Goal: Task Accomplishment & Management: Manage account settings

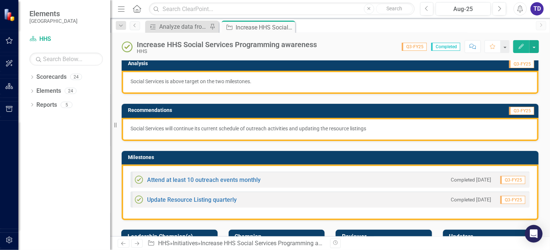
scroll to position [147, 0]
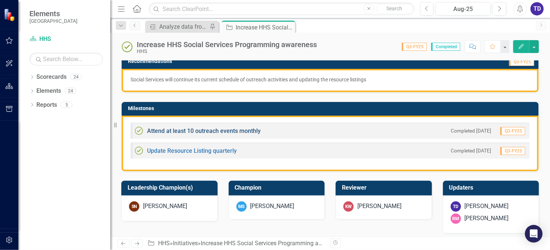
click at [249, 131] on link "Attend at least 10 outreach events monthly" at bounding box center [204, 130] width 114 height 7
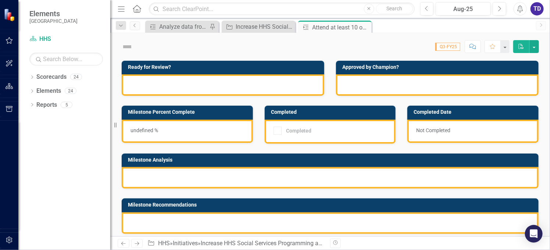
checkbox input "true"
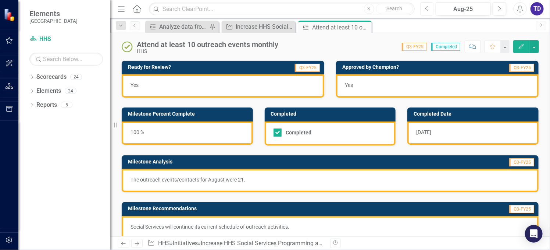
click at [428, 7] on icon "Previous" at bounding box center [427, 9] width 4 height 7
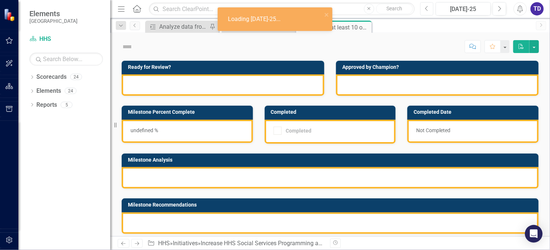
checkbox input "true"
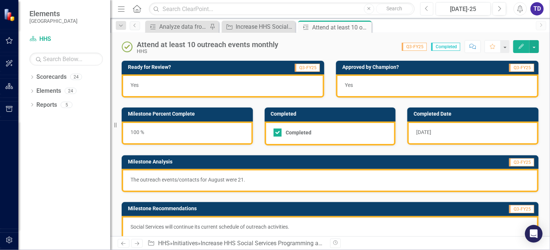
click at [428, 7] on icon "Previous" at bounding box center [427, 9] width 4 height 7
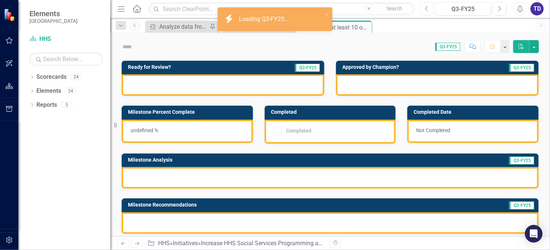
checkbox input "true"
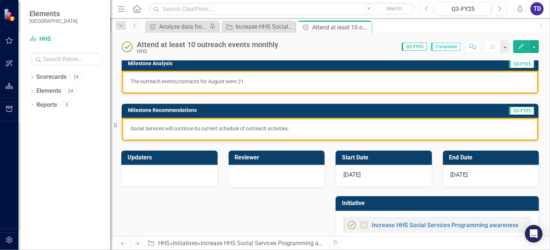
scroll to position [112, 0]
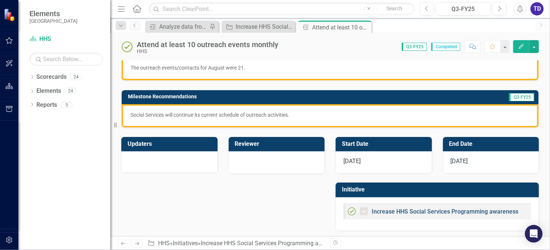
click at [465, 209] on link "Increase HHS Social Services Programming awareness" at bounding box center [445, 211] width 147 height 7
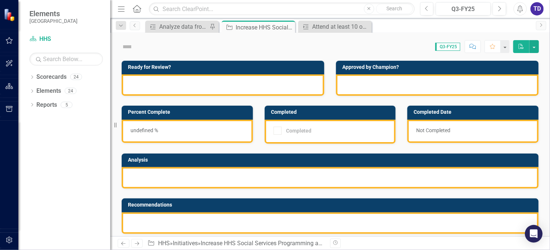
checkbox input "true"
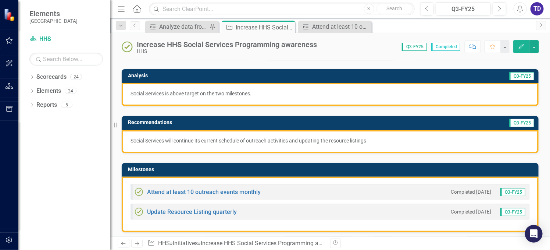
scroll to position [98, 0]
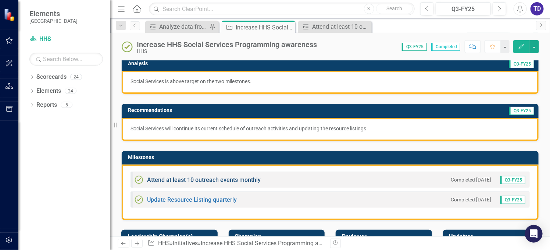
click at [191, 176] on link "Attend at least 10 outreach events monthly" at bounding box center [204, 179] width 114 height 7
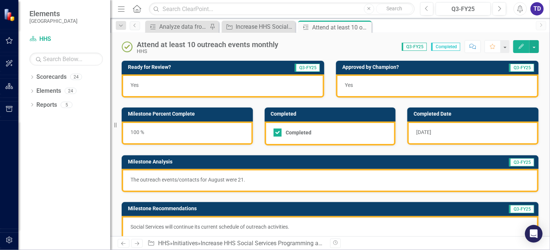
click at [246, 181] on p "The outreach events/contacts for August were 21." at bounding box center [331, 179] width 400 height 7
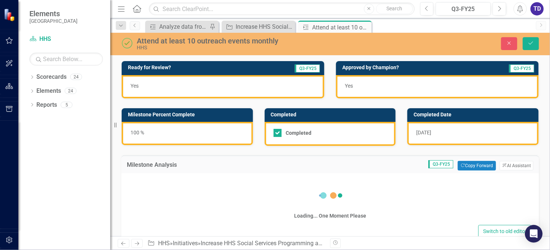
click at [246, 181] on div "Loading... One Moment Please" at bounding box center [330, 202] width 403 height 42
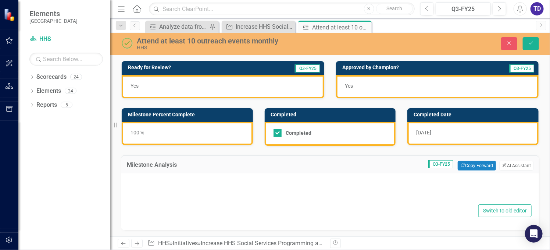
type textarea "<p>The outreach events/contacts for August were 21.</p>"
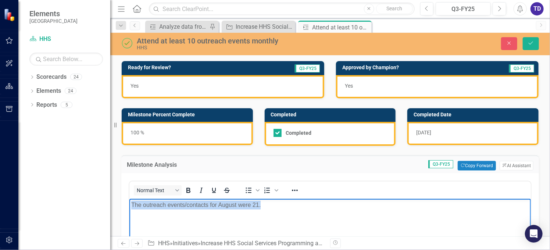
drag, startPoint x: 266, startPoint y: 206, endPoint x: 255, endPoint y: 404, distance: 198.6
click at [129, 207] on html "The outreach events/contacts for August were 21." at bounding box center [330, 254] width 402 height 110
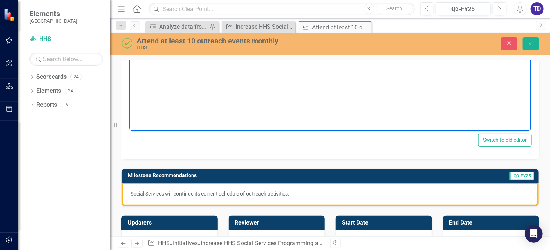
scroll to position [245, 0]
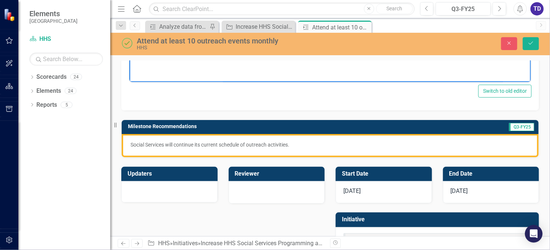
click at [356, 193] on span "[DATE]" at bounding box center [352, 190] width 17 height 7
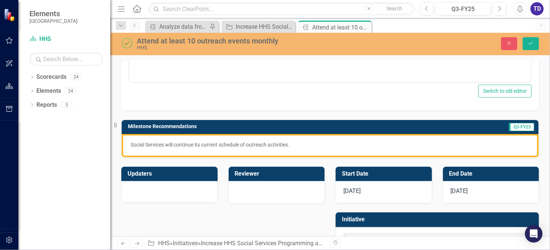
click at [356, 193] on span "[DATE]" at bounding box center [352, 190] width 17 height 7
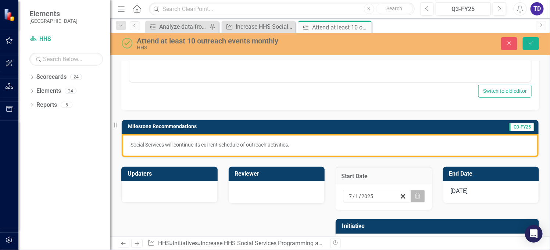
click at [416, 195] on icon "button" at bounding box center [418, 195] width 4 height 5
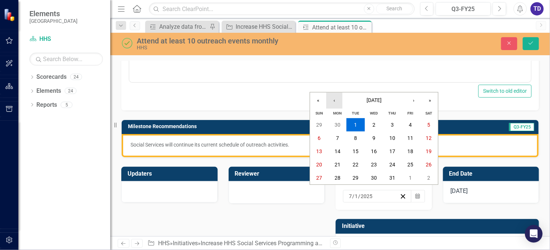
click at [330, 100] on button "‹" at bounding box center [334, 100] width 16 height 16
click at [357, 125] on abbr "1" at bounding box center [356, 125] width 3 height 6
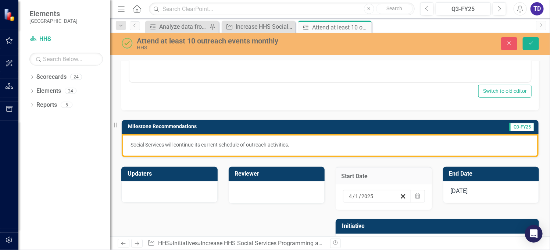
click at [487, 191] on div "[DATE]" at bounding box center [491, 192] width 96 height 22
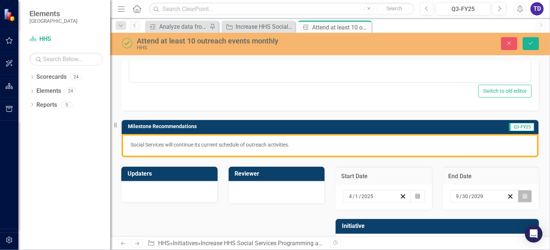
click at [523, 194] on icon "Calendar" at bounding box center [525, 196] width 4 height 5
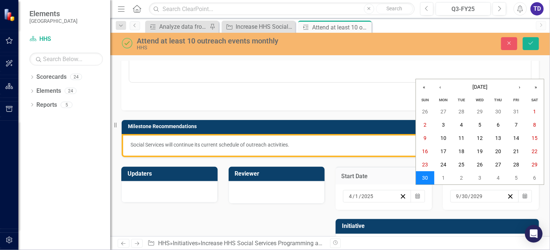
click at [420, 178] on button "30" at bounding box center [426, 177] width 18 height 13
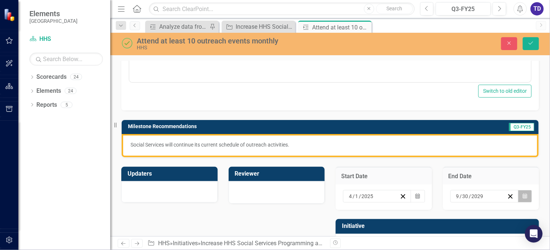
click at [523, 195] on button "Calendar" at bounding box center [525, 196] width 14 height 13
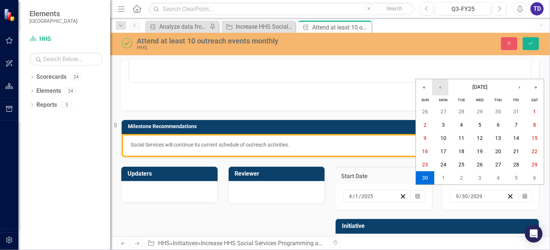
click at [443, 86] on button "‹" at bounding box center [441, 87] width 16 height 16
click at [537, 164] on abbr "30" at bounding box center [535, 165] width 6 height 6
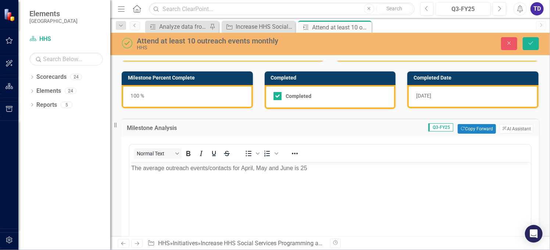
scroll to position [36, 0]
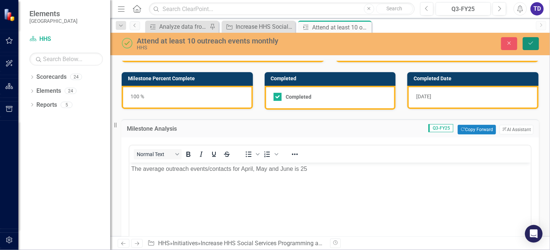
click at [538, 41] on button "Save" at bounding box center [531, 43] width 16 height 13
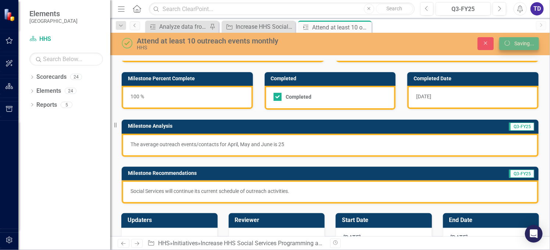
checkbox input "false"
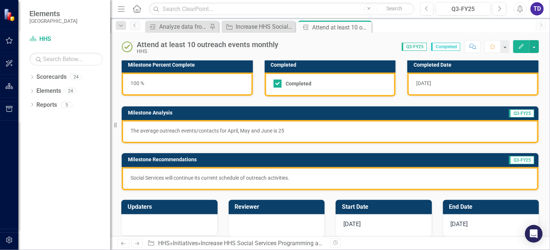
scroll to position [0, 0]
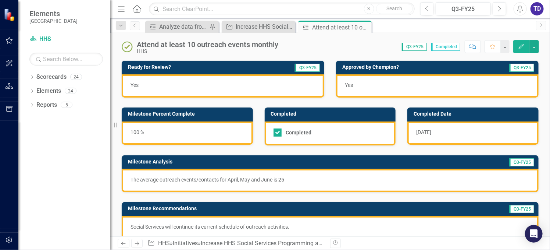
click at [416, 47] on span "Q3-FY25" at bounding box center [414, 47] width 25 height 8
click at [500, 7] on icon "Next" at bounding box center [500, 9] width 4 height 7
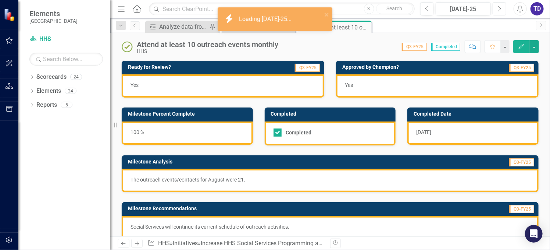
checkbox input "true"
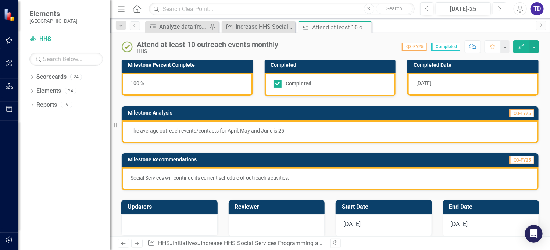
scroll to position [98, 0]
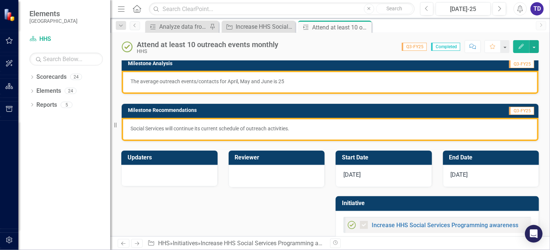
click at [359, 172] on span "[DATE]" at bounding box center [352, 174] width 17 height 7
click at [358, 172] on span "[DATE]" at bounding box center [352, 174] width 17 height 7
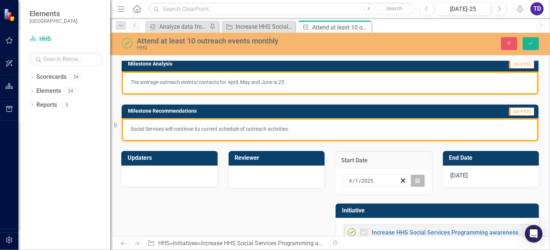
click at [416, 180] on icon "Calendar" at bounding box center [418, 180] width 4 height 5
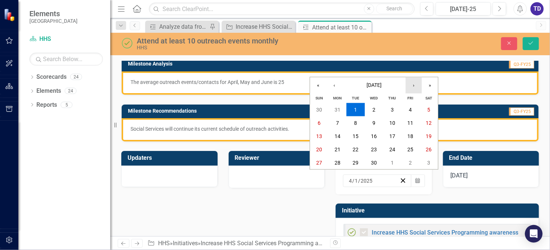
click at [412, 88] on button "›" at bounding box center [414, 85] width 16 height 16
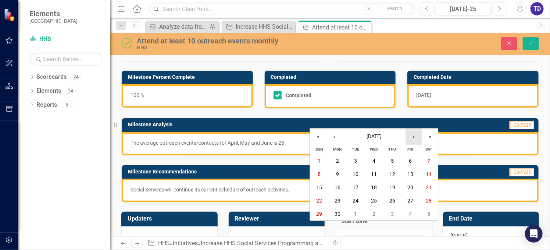
scroll to position [49, 0]
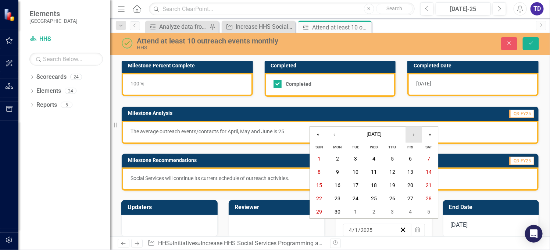
click at [415, 133] on button "›" at bounding box center [414, 135] width 16 height 16
click at [358, 161] on button "1" at bounding box center [356, 158] width 18 height 13
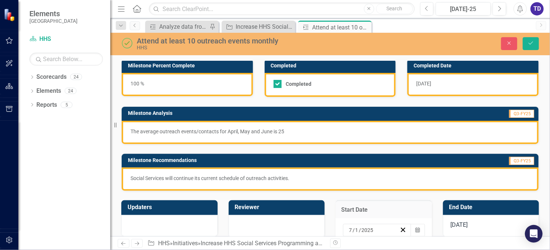
click at [460, 224] on span "[DATE]" at bounding box center [459, 224] width 17 height 7
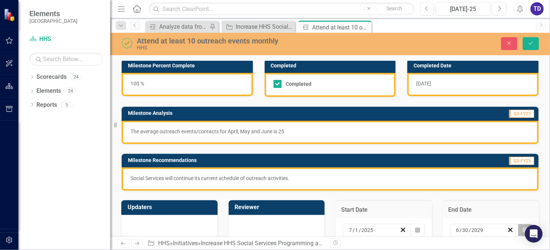
click at [523, 230] on icon "Calendar" at bounding box center [525, 229] width 4 height 5
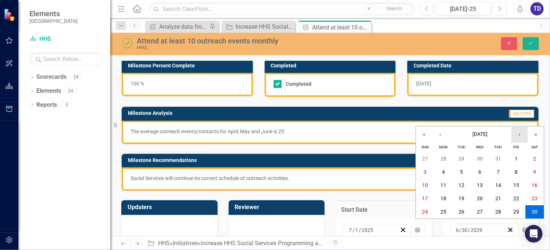
click at [520, 135] on button "›" at bounding box center [520, 135] width 16 height 16
click at [461, 211] on abbr "31" at bounding box center [462, 212] width 6 height 6
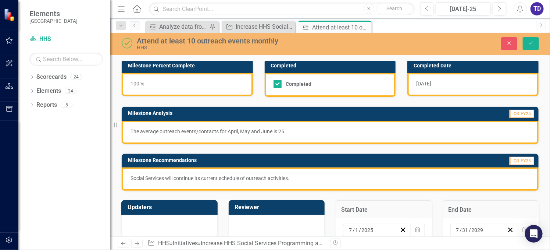
click at [289, 130] on p "The average outreach events/contacts for April, May and June is 25" at bounding box center [331, 131] width 400 height 7
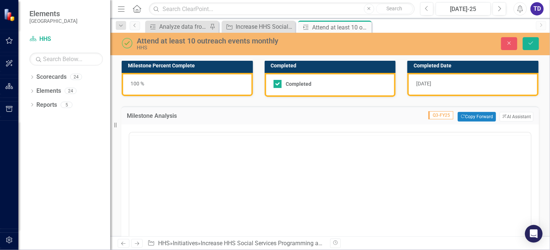
click at [289, 130] on div "<p>The average outreach events/contacts for April, May and June is 25</p>" at bounding box center [330, 204] width 403 height 149
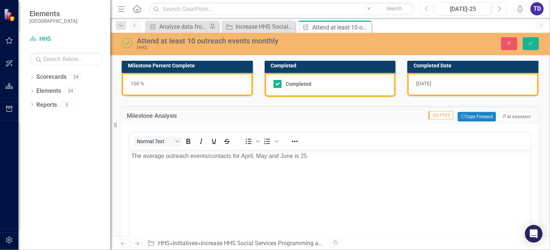
scroll to position [0, 0]
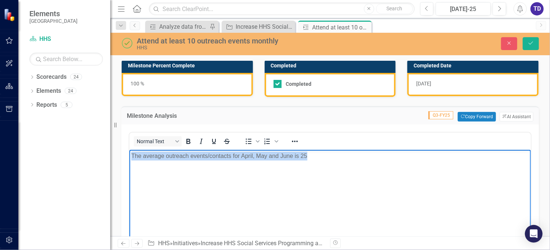
drag, startPoint x: 314, startPoint y: 157, endPoint x: 130, endPoint y: 171, distance: 183.8
click at [130, 171] on body "The average outreach events/contacts for April, May and June is 25" at bounding box center [330, 205] width 402 height 110
click at [150, 160] on p "The average outreach events/contacts for April, May and June is 25" at bounding box center [330, 156] width 398 height 9
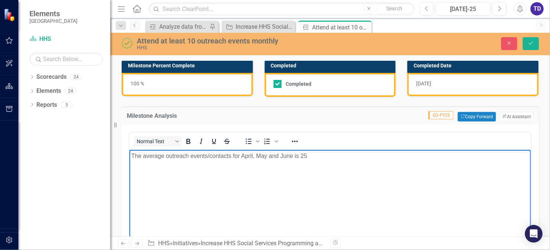
click at [145, 155] on p "The average outreach events/contacts for April, May and June is 25" at bounding box center [330, 156] width 398 height 9
click at [210, 156] on p "The outreach events/contacts for April, May and June is 25" at bounding box center [330, 156] width 398 height 9
click at [430, 84] on span "[DATE]" at bounding box center [424, 84] width 15 height 6
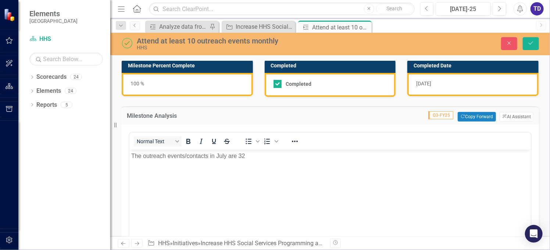
click at [430, 84] on span "[DATE]" at bounding box center [424, 84] width 15 height 6
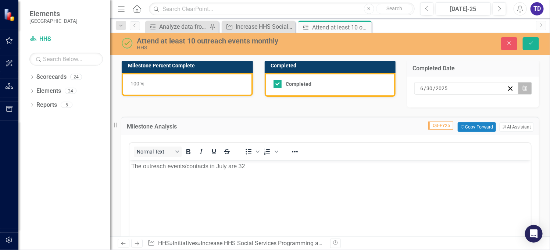
click at [523, 88] on icon "Calendar" at bounding box center [525, 88] width 4 height 5
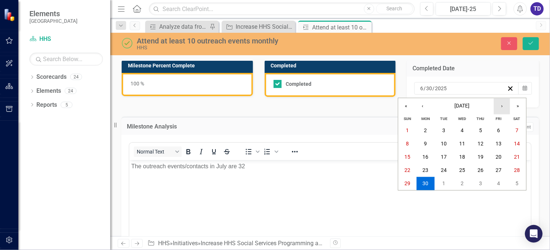
click at [505, 107] on button "›" at bounding box center [502, 106] width 16 height 16
click at [501, 158] on abbr "15" at bounding box center [499, 157] width 6 height 6
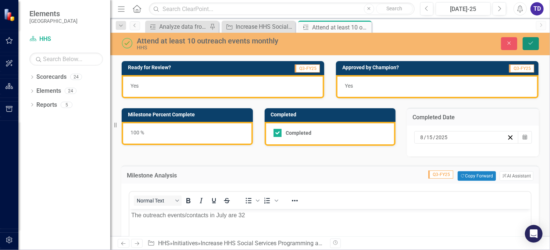
click at [531, 41] on icon "Save" at bounding box center [531, 42] width 7 height 5
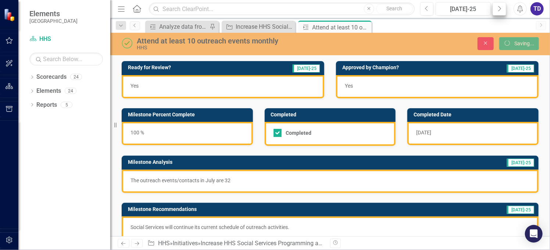
checkbox input "true"
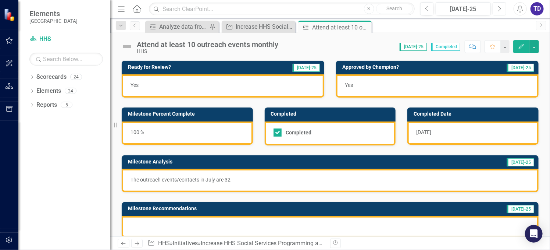
click at [500, 12] on button "Next" at bounding box center [500, 8] width 14 height 13
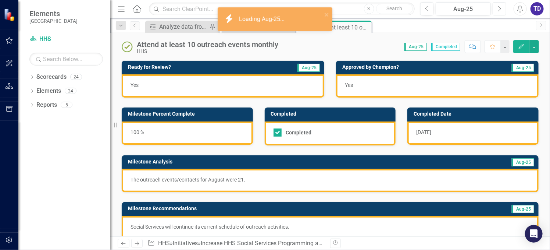
checkbox input "true"
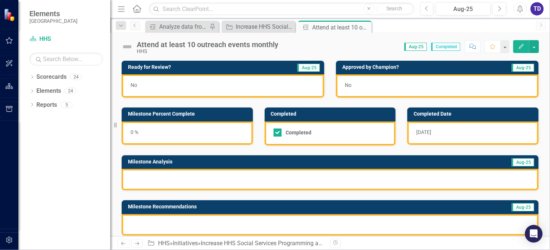
click at [427, 132] on span "[DATE]" at bounding box center [424, 132] width 15 height 6
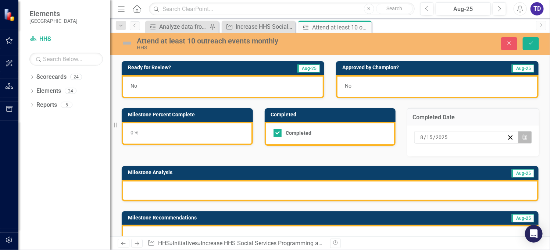
click at [523, 135] on icon "Calendar" at bounding box center [525, 137] width 4 height 5
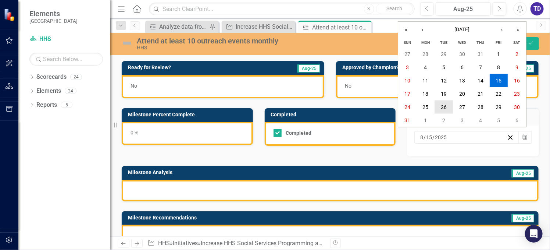
click at [441, 107] on button "26" at bounding box center [444, 106] width 18 height 13
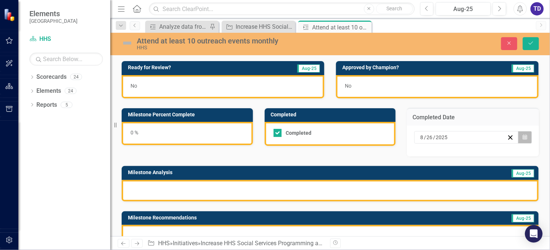
click at [523, 135] on icon "Calendar" at bounding box center [525, 137] width 4 height 5
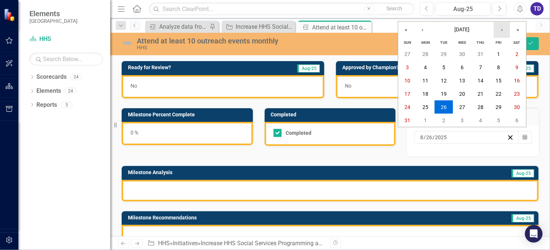
click at [501, 33] on button "›" at bounding box center [502, 30] width 16 height 16
click at [499, 94] on abbr "26" at bounding box center [499, 94] width 6 height 6
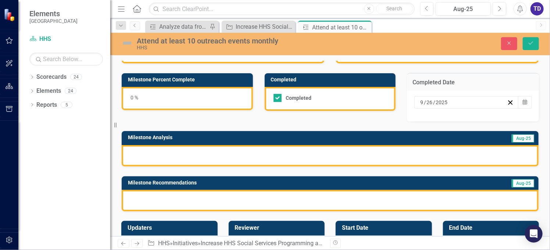
scroll to position [49, 0]
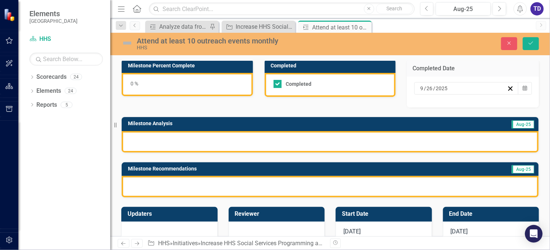
click at [270, 138] on div at bounding box center [330, 141] width 417 height 21
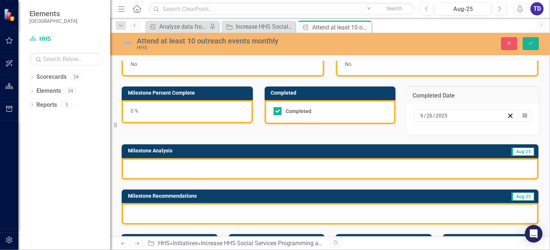
scroll to position [21, 0]
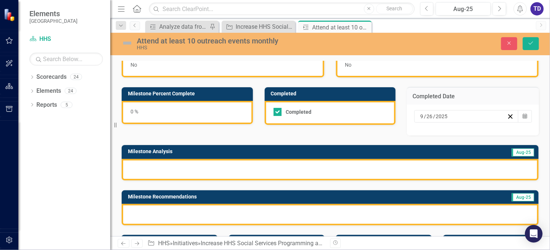
click at [180, 172] on div at bounding box center [330, 169] width 417 height 21
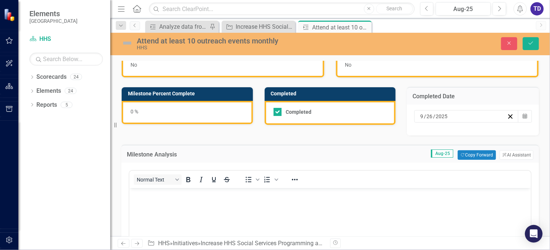
click at [169, 202] on body "Rich Text Area. Press ALT-0 for help." at bounding box center [330, 243] width 402 height 110
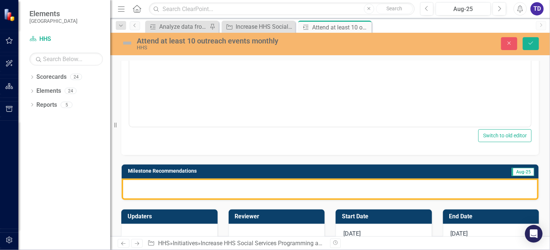
scroll to position [197, 0]
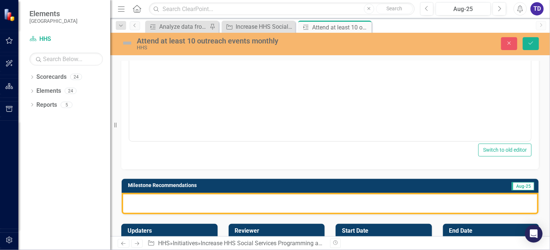
click at [195, 204] on div at bounding box center [330, 203] width 417 height 21
click at [191, 205] on div at bounding box center [330, 203] width 417 height 21
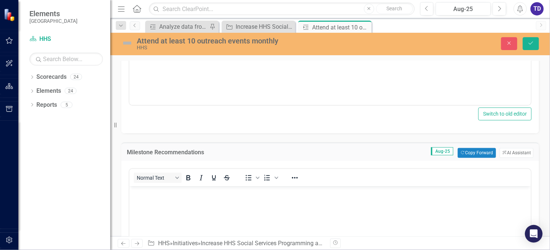
scroll to position [246, 0]
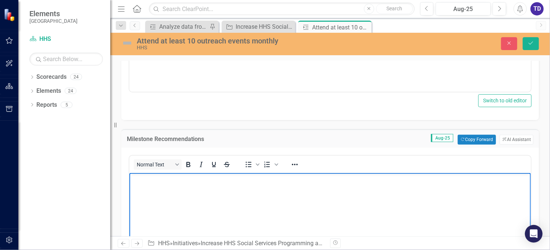
click at [186, 197] on body "Rich Text Area. Press ALT-0 for help." at bounding box center [330, 228] width 402 height 110
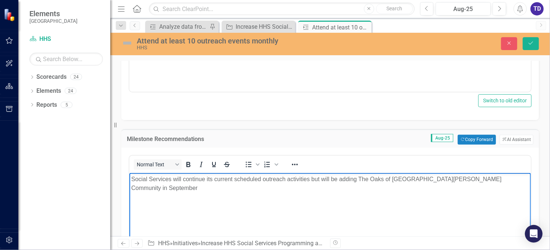
click at [518, 181] on p "Social Services will continue its current scheduled outreach activities but wil…" at bounding box center [330, 183] width 398 height 18
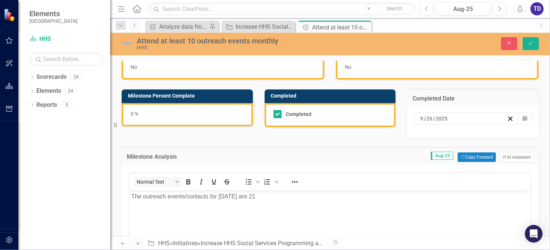
scroll to position [0, 0]
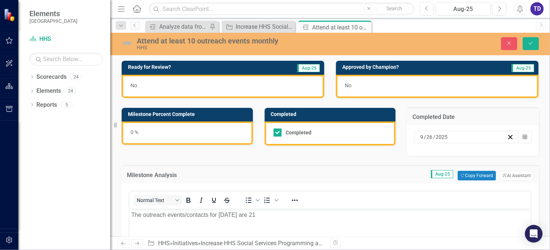
click at [203, 138] on div "0 %" at bounding box center [187, 132] width 131 height 23
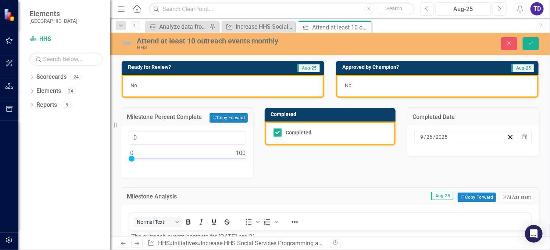
click at [239, 156] on div at bounding box center [187, 160] width 117 height 9
click at [239, 156] on div at bounding box center [239, 159] width 6 height 6
type input "100"
click at [243, 156] on div at bounding box center [187, 160] width 117 height 9
click at [237, 85] on div "No" at bounding box center [223, 86] width 203 height 23
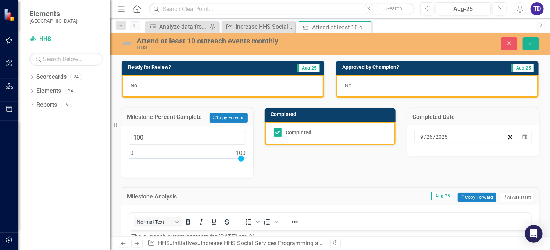
click at [237, 85] on div "No" at bounding box center [223, 86] width 203 height 23
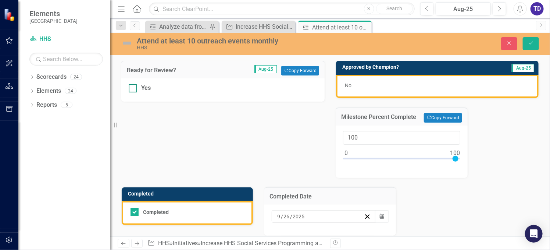
click at [136, 91] on div at bounding box center [133, 88] width 8 height 8
click at [134, 89] on input "Yes" at bounding box center [131, 86] width 5 height 5
checkbox input "true"
click at [350, 85] on div "No" at bounding box center [437, 86] width 203 height 23
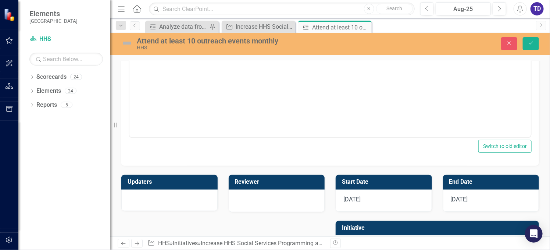
scroll to position [472, 0]
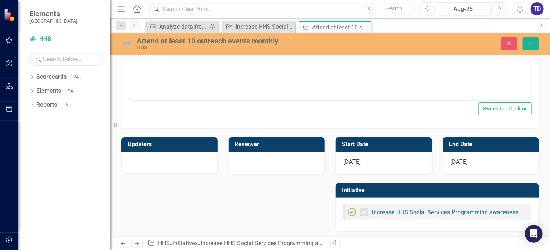
click at [350, 161] on span "[DATE]" at bounding box center [352, 161] width 17 height 7
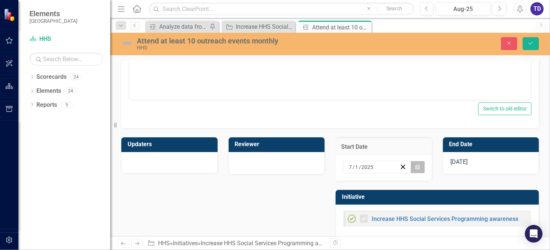
click at [418, 164] on button "Calendar" at bounding box center [418, 167] width 14 height 13
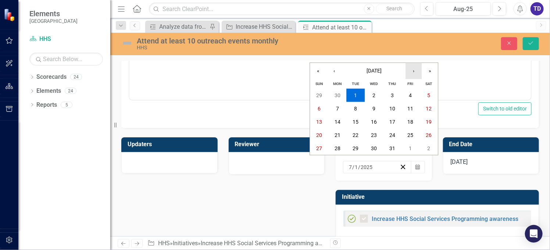
click at [411, 72] on button "›" at bounding box center [414, 71] width 16 height 16
click at [410, 98] on abbr "1" at bounding box center [411, 95] width 3 height 6
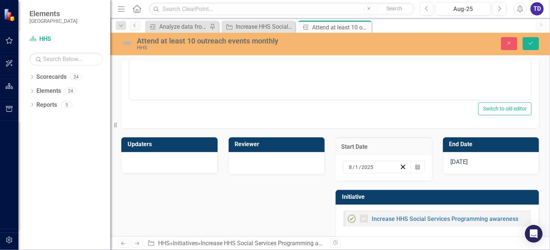
click at [464, 160] on span "[DATE]" at bounding box center [459, 161] width 17 height 7
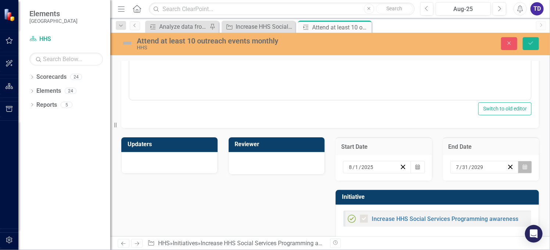
click at [524, 164] on button "Calendar" at bounding box center [525, 167] width 14 height 13
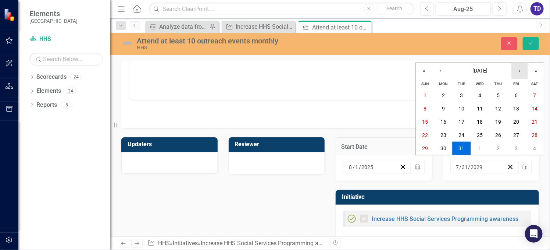
click at [522, 72] on button "›" at bounding box center [520, 71] width 16 height 16
click at [523, 152] on button "31" at bounding box center [517, 148] width 18 height 13
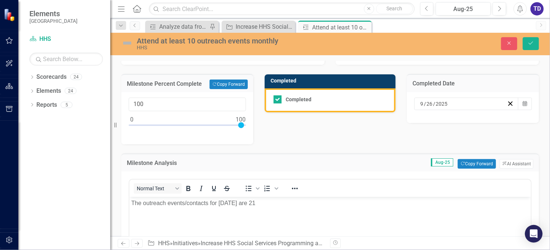
scroll to position [0, 0]
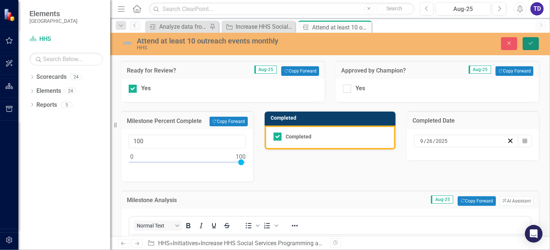
click at [530, 46] on button "Save" at bounding box center [531, 43] width 16 height 13
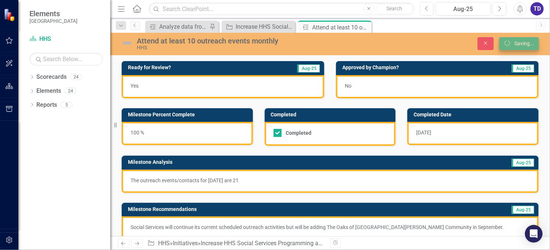
checkbox input "true"
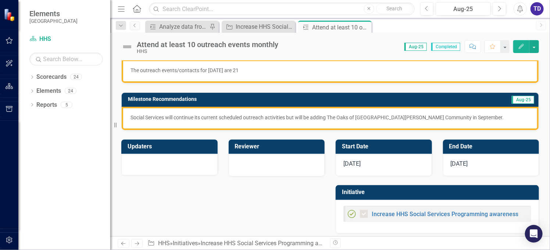
scroll to position [112, 0]
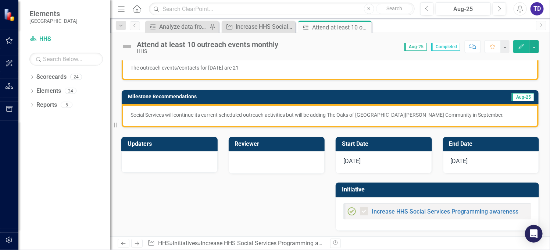
click at [279, 201] on div "Updaters Reviewer Start Date [DATE] End Date [DATE] Initiative Increase HHS Soc…" at bounding box center [330, 179] width 429 height 103
click at [436, 209] on link "Increase HHS Social Services Programming awareness" at bounding box center [445, 211] width 147 height 7
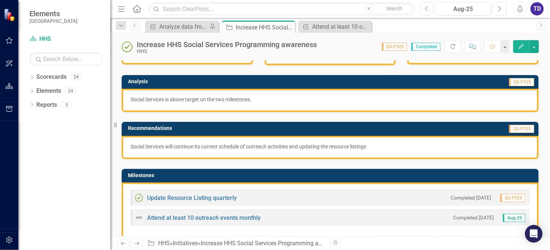
scroll to position [98, 0]
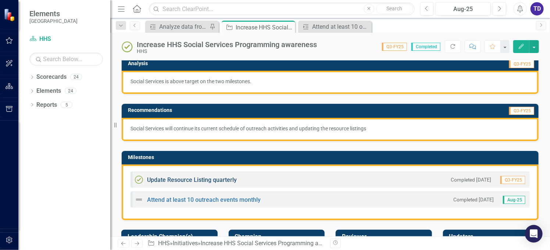
click at [220, 178] on link "Update Resource Listing quarterly" at bounding box center [192, 179] width 90 height 7
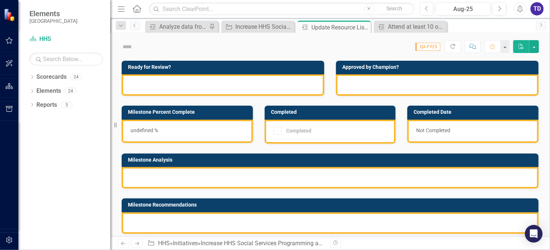
checkbox input "true"
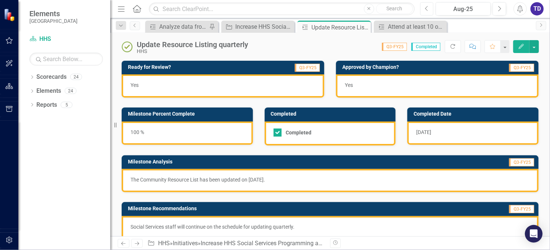
click at [430, 9] on button "Previous" at bounding box center [428, 8] width 14 height 13
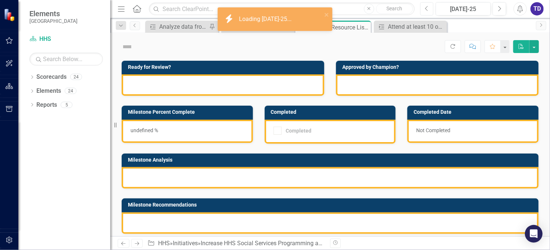
click at [430, 9] on button "Previous" at bounding box center [428, 8] width 14 height 13
checkbox input "true"
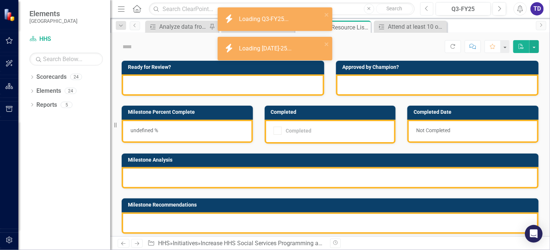
checkbox input "true"
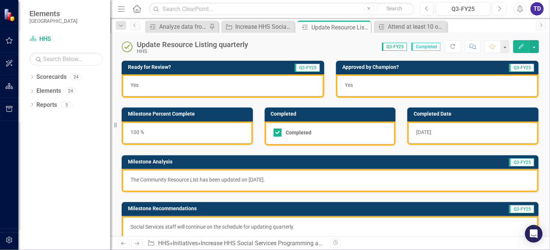
click at [502, 9] on icon "Next" at bounding box center [500, 9] width 4 height 7
click at [423, 9] on button "Previous" at bounding box center [428, 8] width 14 height 13
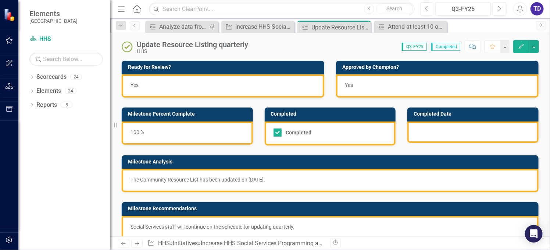
checkbox input "true"
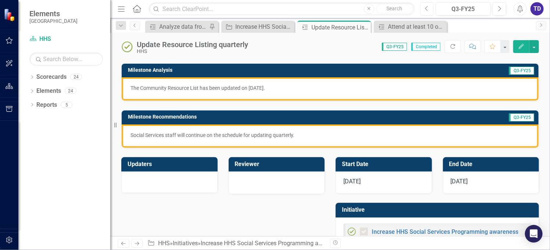
scroll to position [112, 0]
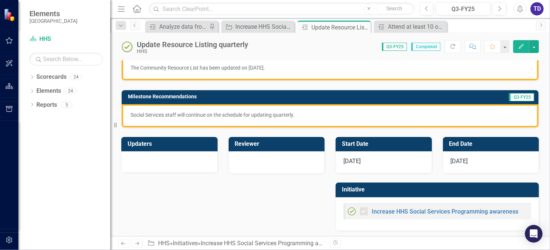
click at [355, 158] on span "[DATE]" at bounding box center [352, 160] width 17 height 7
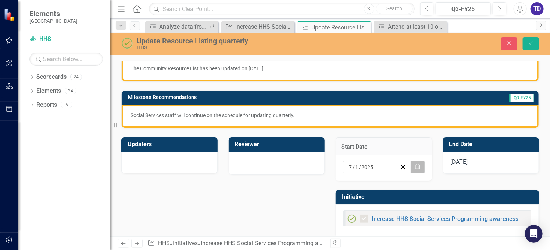
click at [416, 164] on icon "button" at bounding box center [418, 166] width 4 height 5
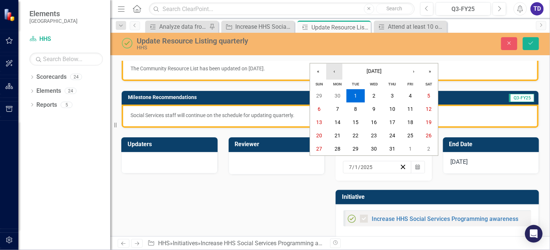
click at [334, 71] on button "‹" at bounding box center [334, 71] width 16 height 16
click at [358, 96] on button "1" at bounding box center [356, 95] width 18 height 13
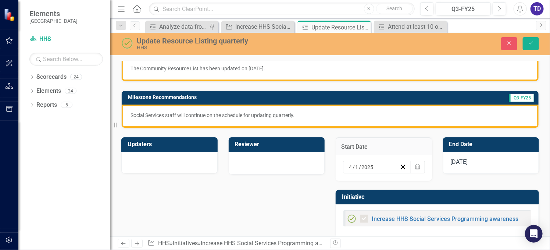
click at [464, 158] on span "[DATE]" at bounding box center [459, 161] width 17 height 7
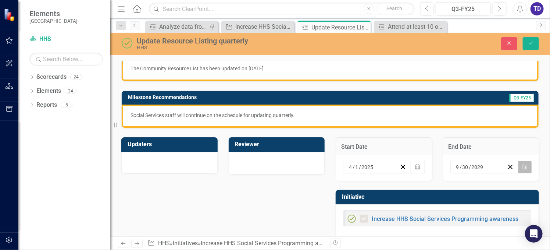
click at [523, 166] on icon "Calendar" at bounding box center [525, 166] width 4 height 5
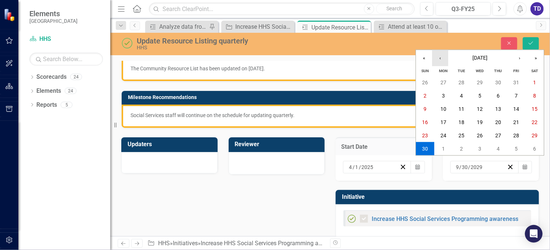
click at [439, 58] on button "‹" at bounding box center [441, 58] width 16 height 16
click at [533, 134] on abbr "30" at bounding box center [535, 135] width 6 height 6
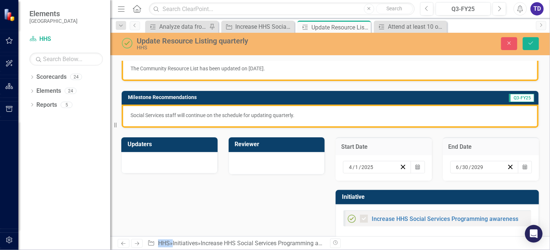
click at [533, 134] on div "End Date [DATE] Calendar" at bounding box center [491, 154] width 107 height 53
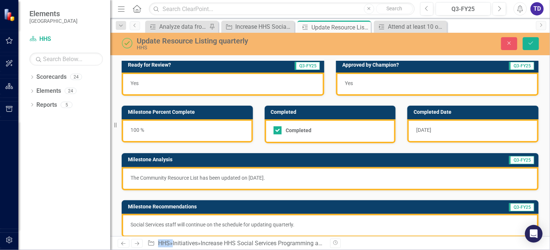
scroll to position [0, 0]
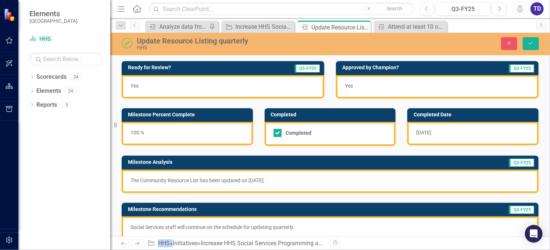
click at [281, 183] on p "The Community Resource List has been updated on [DATE]." at bounding box center [331, 180] width 400 height 7
click at [248, 181] on p "The Community Resource List has been updated on [DATE]." at bounding box center [331, 180] width 400 height 7
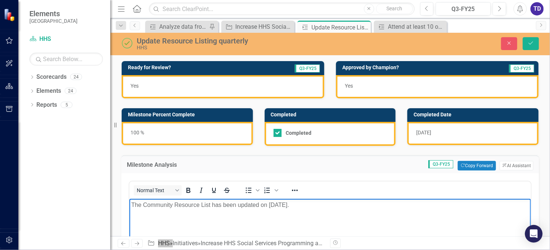
drag, startPoint x: 261, startPoint y: 205, endPoint x: 321, endPoint y: 202, distance: 60.4
click at [321, 202] on p "The Community Resource List has been updated on [DATE]." at bounding box center [330, 205] width 398 height 9
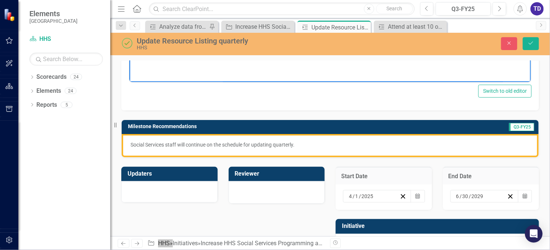
scroll to position [281, 0]
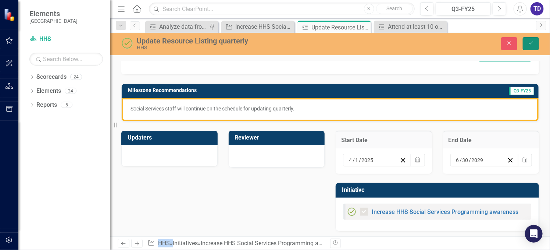
click at [530, 42] on icon "Save" at bounding box center [531, 42] width 7 height 5
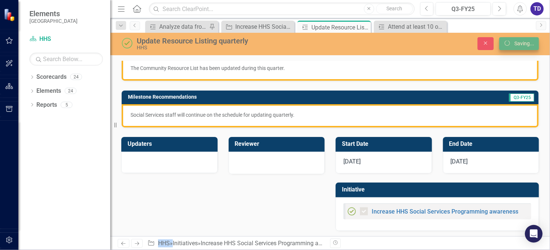
checkbox input "false"
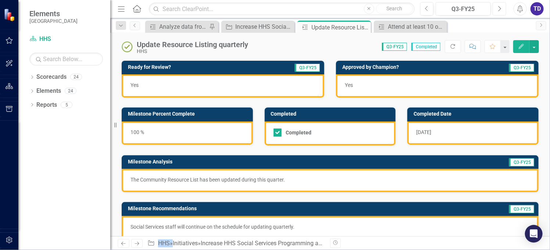
click at [503, 11] on button "Next" at bounding box center [500, 8] width 14 height 13
click at [296, 178] on p "The Community Resource List has been updated during this quarter." at bounding box center [331, 179] width 400 height 7
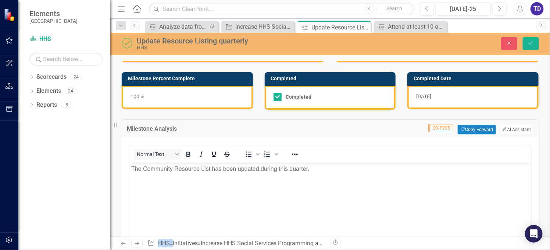
scroll to position [49, 0]
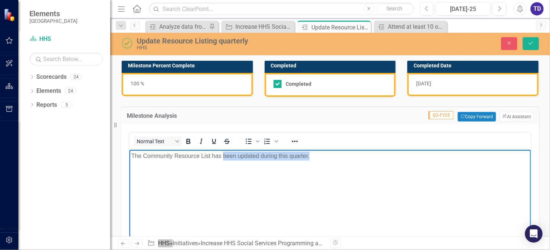
drag, startPoint x: 311, startPoint y: 155, endPoint x: 224, endPoint y: 159, distance: 87.0
click at [224, 159] on p "The Community Resource List has been updated during this quarter." at bounding box center [330, 156] width 398 height 9
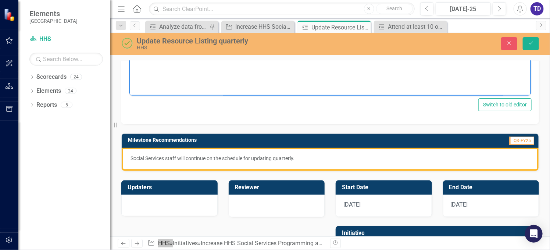
scroll to position [245, 0]
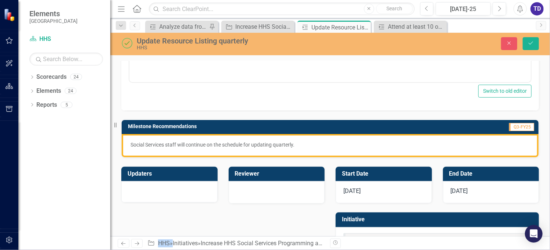
click at [358, 190] on span "[DATE]" at bounding box center [352, 190] width 17 height 7
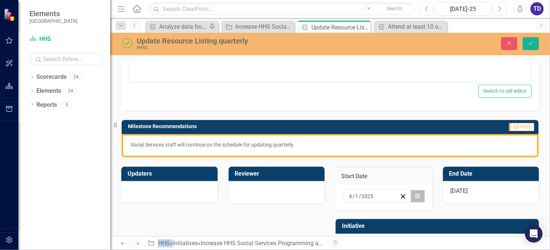
click at [411, 193] on button "Calendar" at bounding box center [418, 196] width 14 height 13
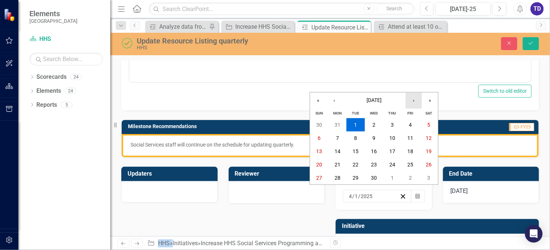
click at [412, 101] on button "›" at bounding box center [414, 100] width 16 height 16
click at [355, 125] on abbr "1" at bounding box center [356, 125] width 3 height 6
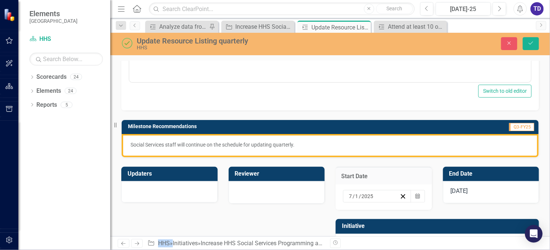
click at [459, 190] on span "[DATE]" at bounding box center [459, 190] width 17 height 7
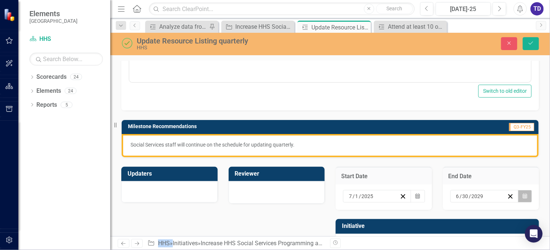
click at [523, 195] on icon "button" at bounding box center [525, 195] width 4 height 5
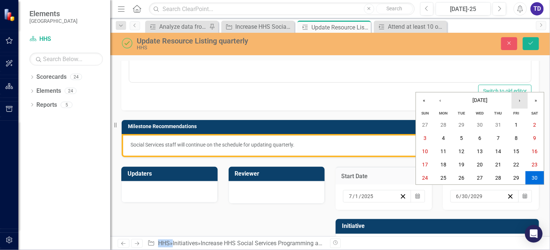
click at [519, 103] on button "›" at bounding box center [520, 100] width 16 height 16
click at [459, 178] on abbr "31" at bounding box center [462, 178] width 6 height 6
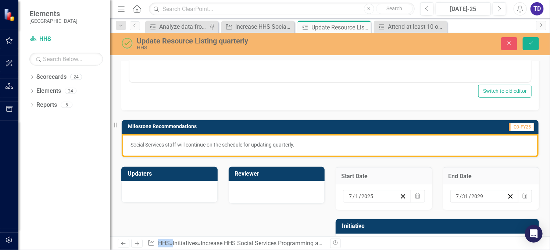
click at [300, 146] on p "Social Services staff will continue on the schedule for updating quarterly." at bounding box center [331, 144] width 400 height 7
click at [299, 145] on p "Social Services staff will continue on the schedule for updating quarterly." at bounding box center [331, 144] width 400 height 7
click at [298, 145] on p "Social Services staff will continue on the schedule for updating quarterly." at bounding box center [331, 144] width 400 height 7
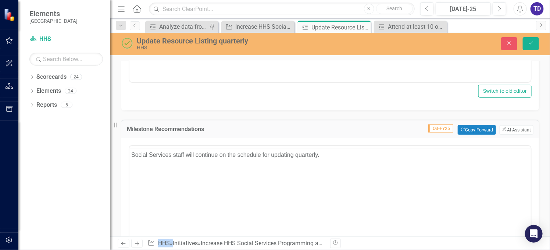
scroll to position [0, 0]
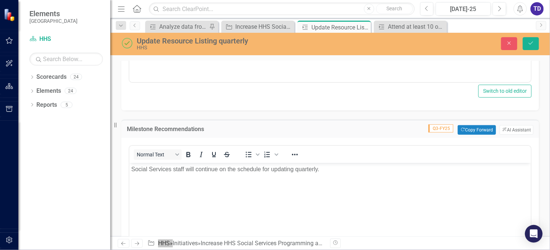
click at [295, 169] on p "Social Services staff will continue on the schedule for updating quarterly." at bounding box center [330, 169] width 398 height 9
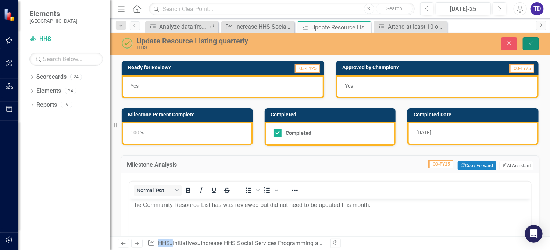
click at [530, 42] on icon "Save" at bounding box center [531, 42] width 7 height 5
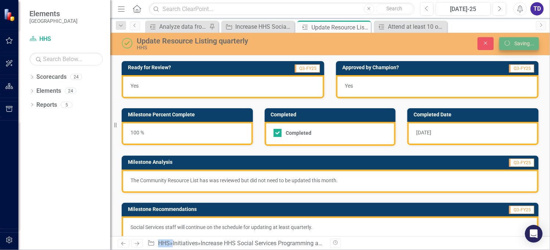
checkbox input "false"
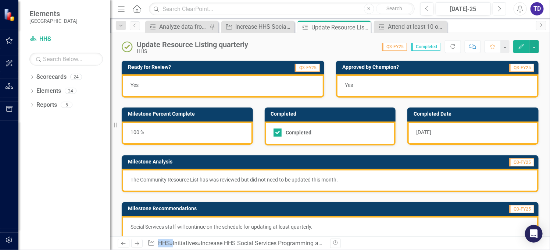
click at [500, 9] on icon "button" at bounding box center [500, 8] width 3 height 5
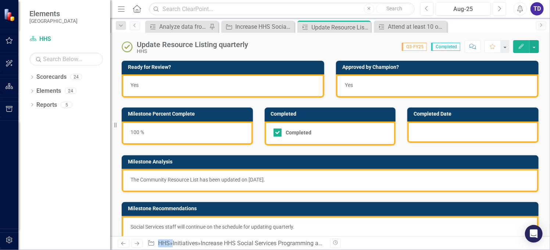
checkbox input "true"
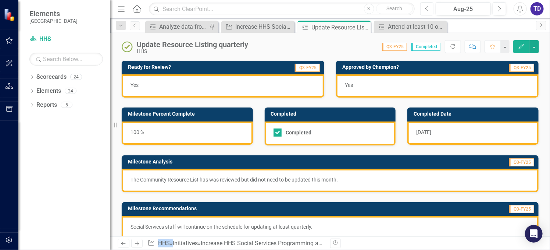
click at [429, 10] on button "Previous" at bounding box center [428, 8] width 14 height 13
click at [431, 131] on span "[DATE]" at bounding box center [424, 132] width 15 height 6
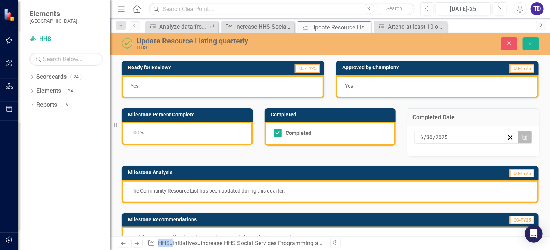
click at [522, 132] on button "Calendar" at bounding box center [525, 137] width 14 height 13
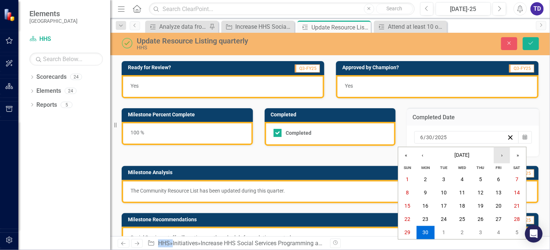
click at [503, 155] on button "›" at bounding box center [502, 155] width 16 height 16
click at [501, 156] on button "›" at bounding box center [502, 155] width 16 height 16
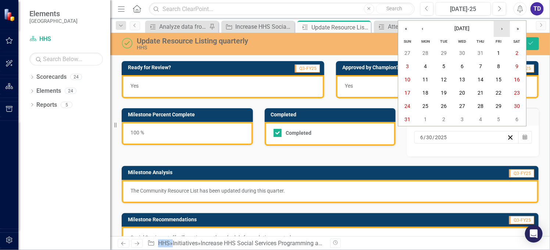
scroll to position [49, 0]
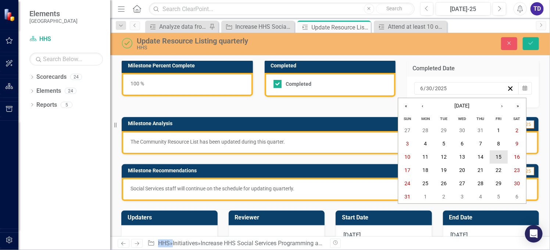
click at [498, 156] on abbr "15" at bounding box center [499, 157] width 6 height 6
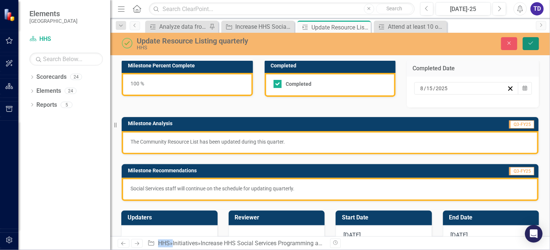
click at [535, 41] on button "Save" at bounding box center [531, 43] width 16 height 13
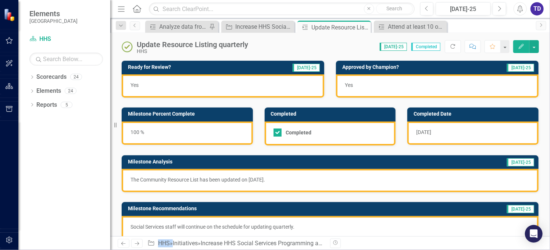
scroll to position [0, 0]
click at [499, 8] on icon "Next" at bounding box center [500, 9] width 4 height 7
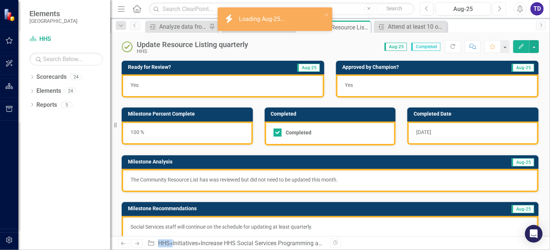
checkbox input "true"
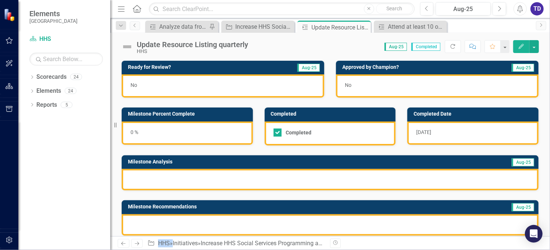
click at [435, 132] on div "[DATE]" at bounding box center [473, 132] width 131 height 23
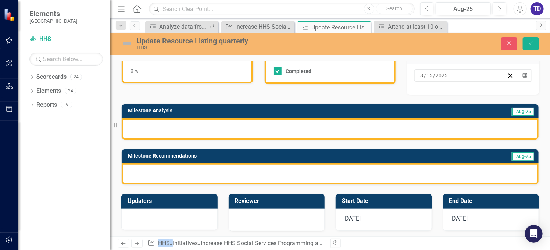
scroll to position [49, 0]
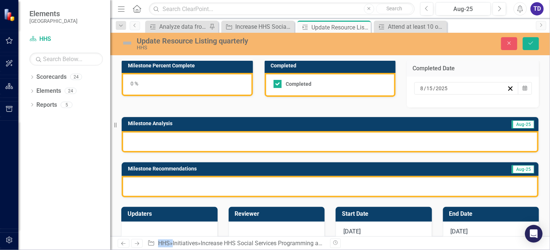
click at [212, 142] on div at bounding box center [330, 141] width 417 height 21
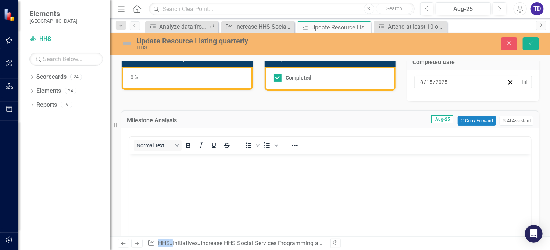
scroll to position [105, 0]
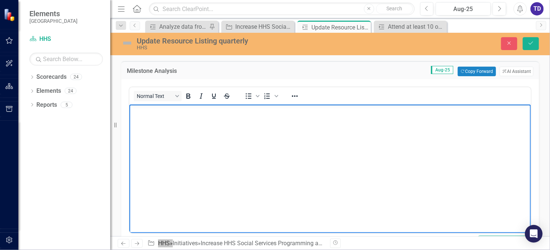
click at [182, 156] on body "Rich Text Area. Press ALT-0 for help." at bounding box center [330, 160] width 402 height 110
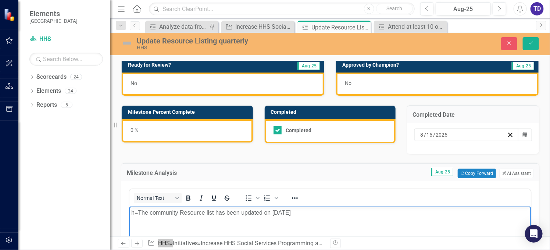
scroll to position [0, 0]
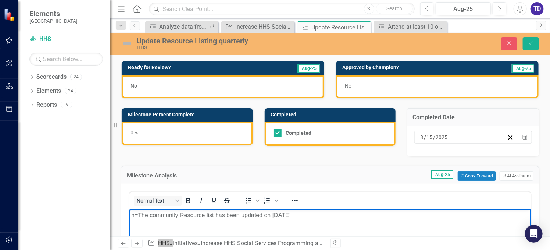
drag, startPoint x: 308, startPoint y: 216, endPoint x: 255, endPoint y: 433, distance: 222.9
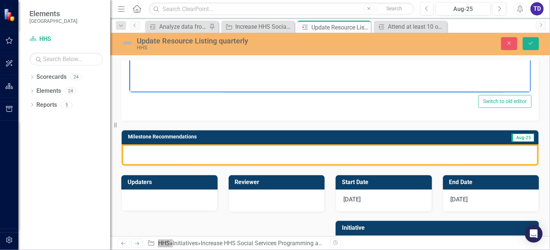
scroll to position [283, 0]
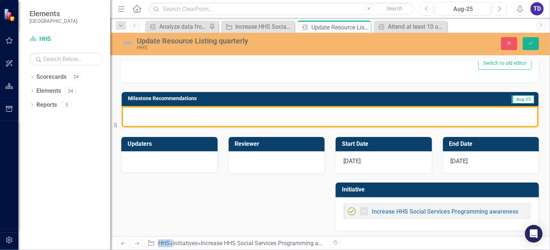
click at [354, 160] on span "[DATE]" at bounding box center [352, 160] width 17 height 7
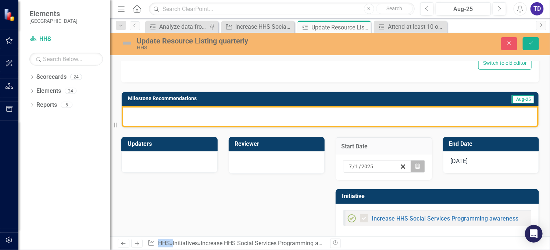
click at [417, 164] on button "Calendar" at bounding box center [418, 166] width 14 height 13
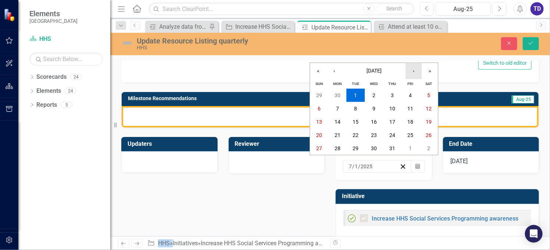
click at [410, 71] on button "›" at bounding box center [414, 71] width 16 height 16
click at [408, 95] on button "1" at bounding box center [411, 95] width 18 height 13
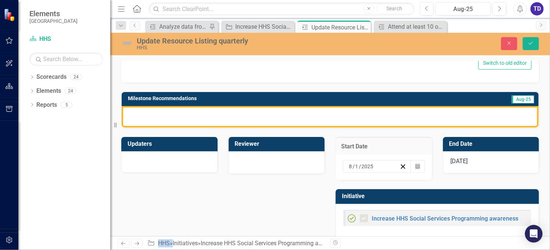
click at [463, 162] on span "[DATE]" at bounding box center [459, 160] width 17 height 7
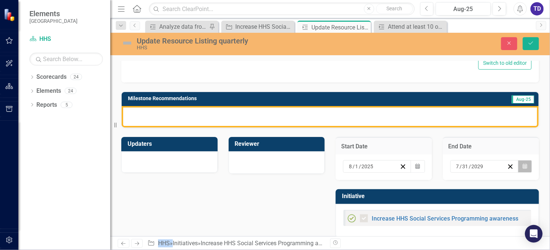
click at [525, 167] on button "Calendar" at bounding box center [525, 166] width 14 height 13
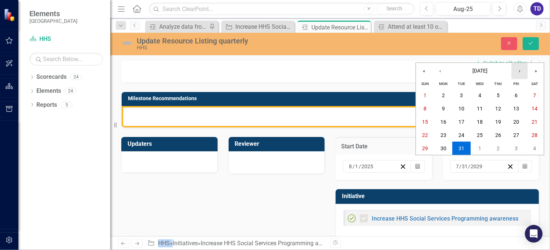
click at [522, 71] on button "›" at bounding box center [520, 71] width 16 height 16
click at [515, 146] on abbr "31" at bounding box center [517, 148] width 6 height 6
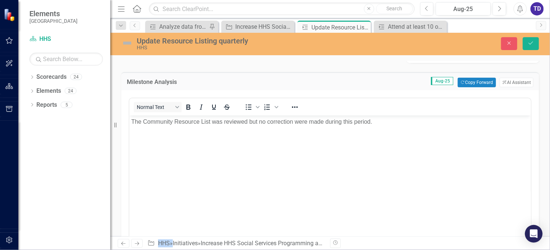
scroll to position [241, 0]
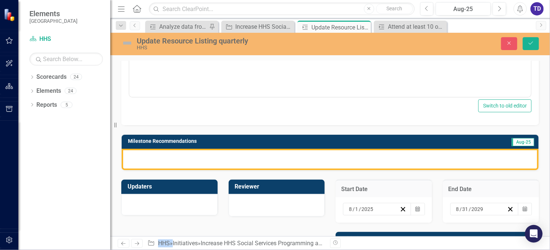
click at [238, 161] on div at bounding box center [330, 159] width 417 height 21
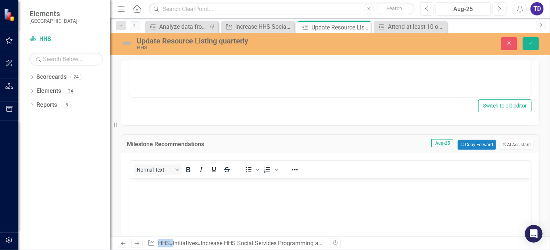
scroll to position [0, 0]
click at [184, 194] on body "Rich Text Area. Press ALT-0 for help." at bounding box center [330, 233] width 402 height 110
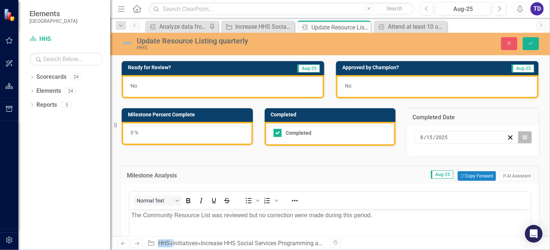
click at [523, 136] on icon "Calendar" at bounding box center [525, 137] width 4 height 5
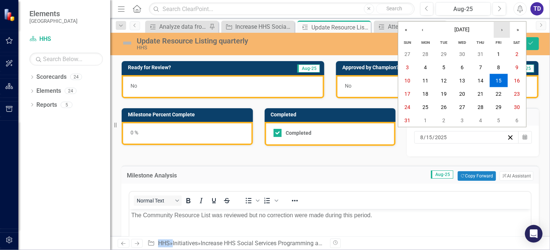
click at [505, 28] on button "›" at bounding box center [502, 30] width 16 height 16
click at [502, 91] on button "26" at bounding box center [499, 93] width 18 height 13
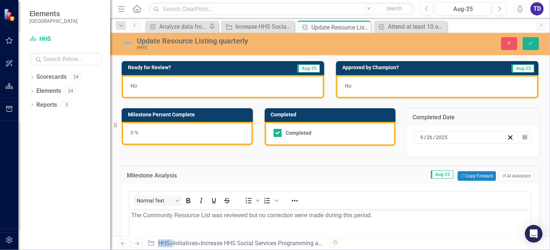
click at [225, 131] on div "0 %" at bounding box center [187, 133] width 131 height 23
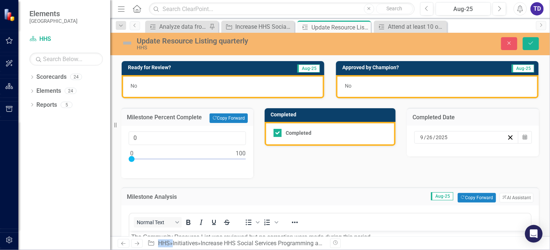
click at [244, 157] on div "0" at bounding box center [187, 152] width 132 height 52
click at [245, 157] on div "0" at bounding box center [187, 152] width 132 height 52
type input "100"
drag, startPoint x: 132, startPoint y: 157, endPoint x: 253, endPoint y: 158, distance: 121.4
click at [253, 158] on div "Milestone Percent Complete Copy Forward Copy Forward 100" at bounding box center [187, 138] width 143 height 79
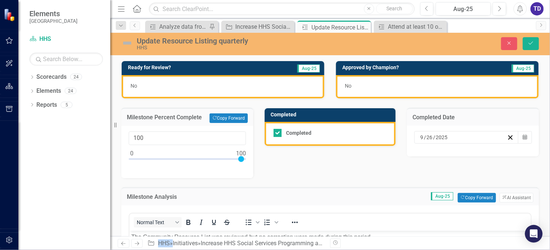
click at [168, 85] on div "No" at bounding box center [223, 86] width 203 height 23
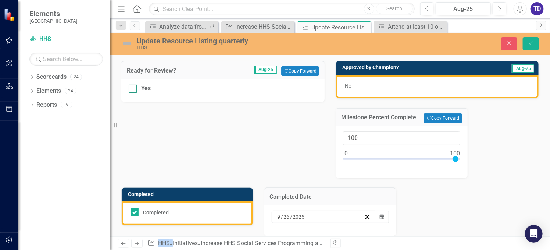
click at [134, 86] on div at bounding box center [133, 89] width 8 height 8
click at [134, 86] on input "Yes" at bounding box center [131, 87] width 5 height 5
checkbox input "true"
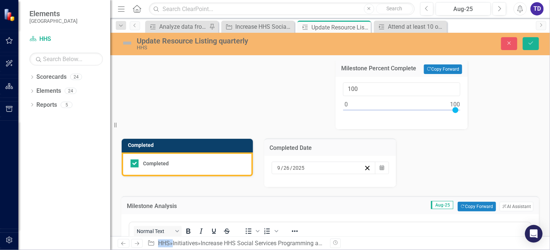
scroll to position [196, 0]
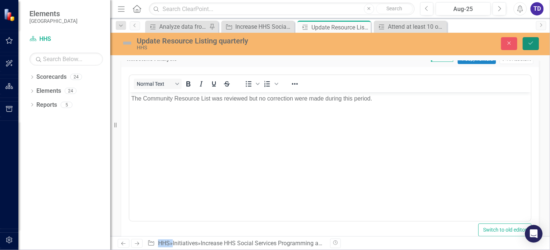
click at [530, 41] on icon "Save" at bounding box center [531, 42] width 7 height 5
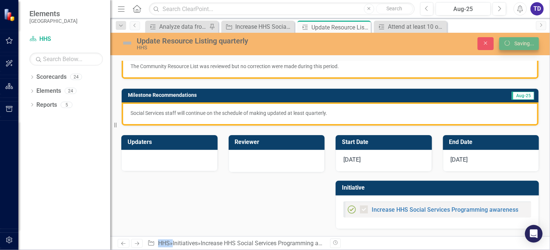
scroll to position [112, 0]
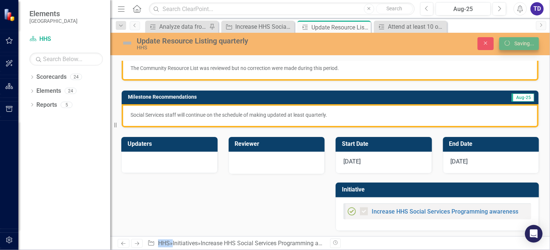
checkbox input "true"
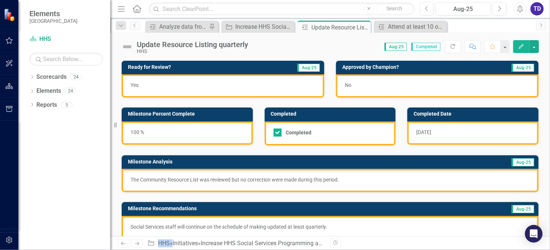
checkbox input "true"
click at [425, 11] on icon "Previous" at bounding box center [427, 9] width 4 height 7
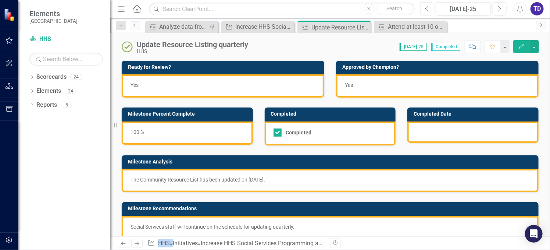
checkbox input "true"
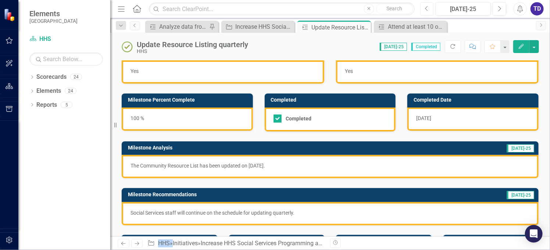
scroll to position [112, 0]
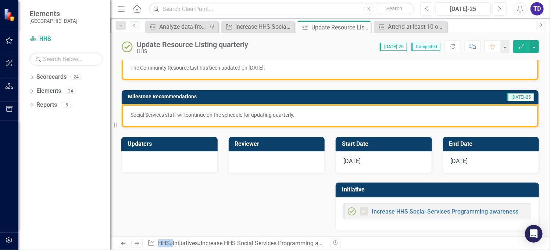
click at [427, 10] on icon "button" at bounding box center [426, 8] width 3 height 5
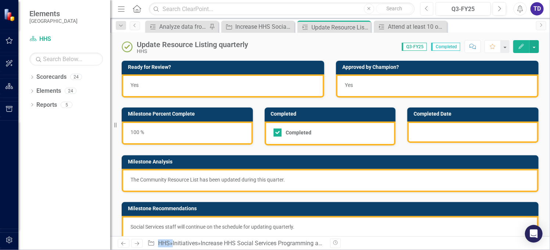
checkbox input "true"
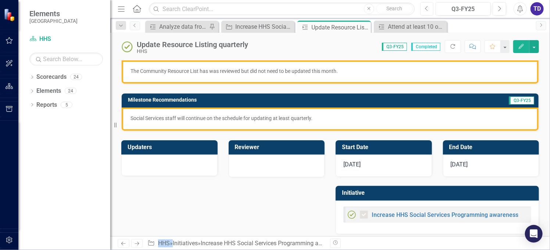
scroll to position [112, 0]
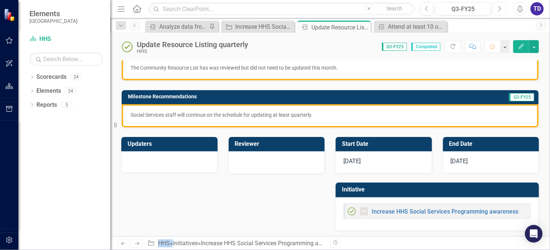
click at [496, 9] on button "Next" at bounding box center [500, 8] width 14 height 13
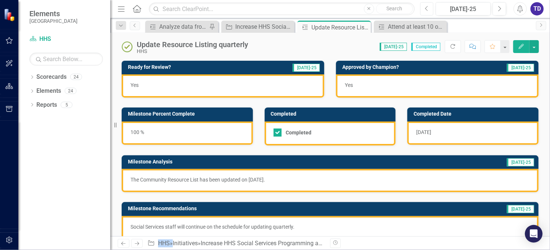
click at [429, 11] on button "Previous" at bounding box center [428, 8] width 14 height 13
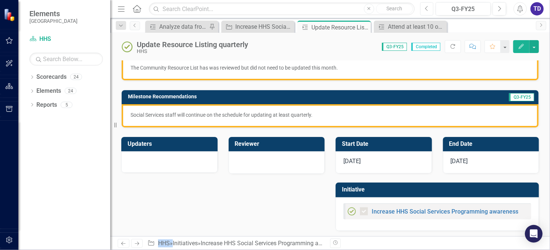
scroll to position [14, 0]
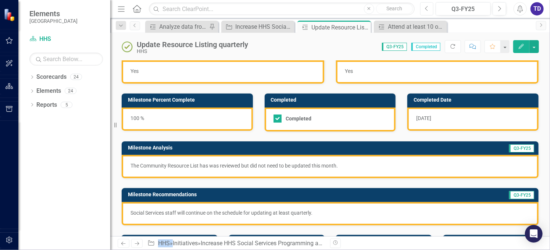
click at [426, 7] on icon "Previous" at bounding box center [427, 9] width 4 height 7
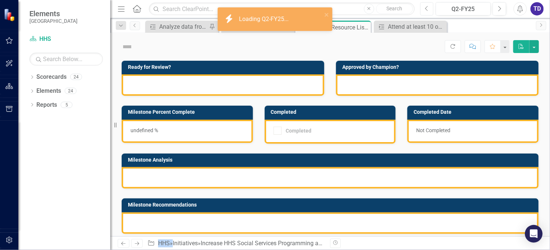
checkbox input "true"
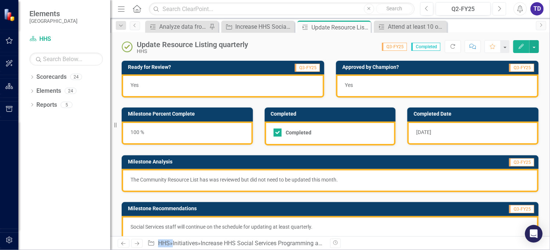
click at [499, 8] on icon "Next" at bounding box center [500, 9] width 4 height 7
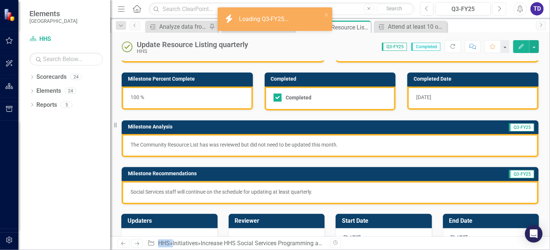
scroll to position [49, 0]
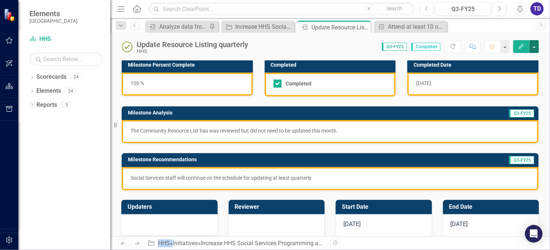
click at [533, 46] on button "button" at bounding box center [535, 46] width 10 height 13
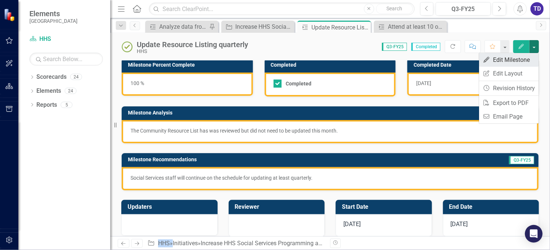
click at [509, 62] on link "Edit Edit Milestone" at bounding box center [509, 60] width 60 height 14
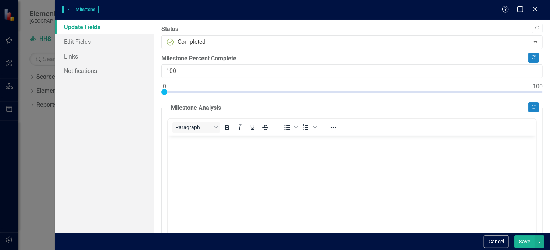
checkbox input "true"
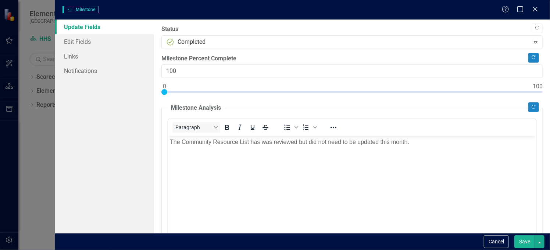
scroll to position [0, 0]
click at [534, 10] on icon "Close" at bounding box center [535, 9] width 9 height 7
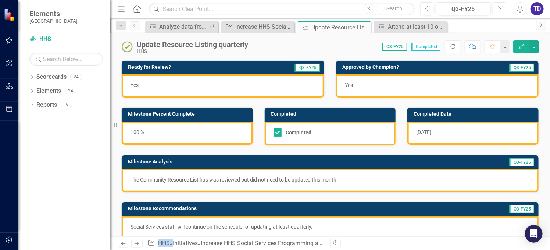
click at [496, 10] on button "Next" at bounding box center [500, 8] width 14 height 13
